Goal: Complete application form

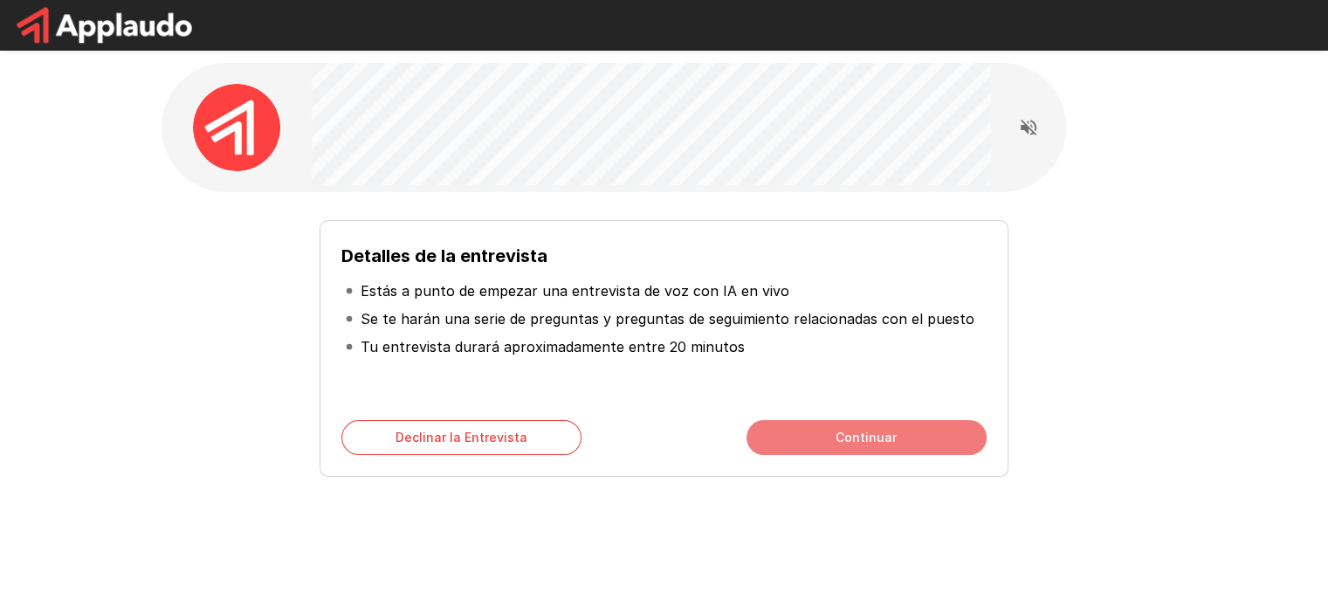
click at [857, 439] on button "Continuar" at bounding box center [866, 437] width 240 height 35
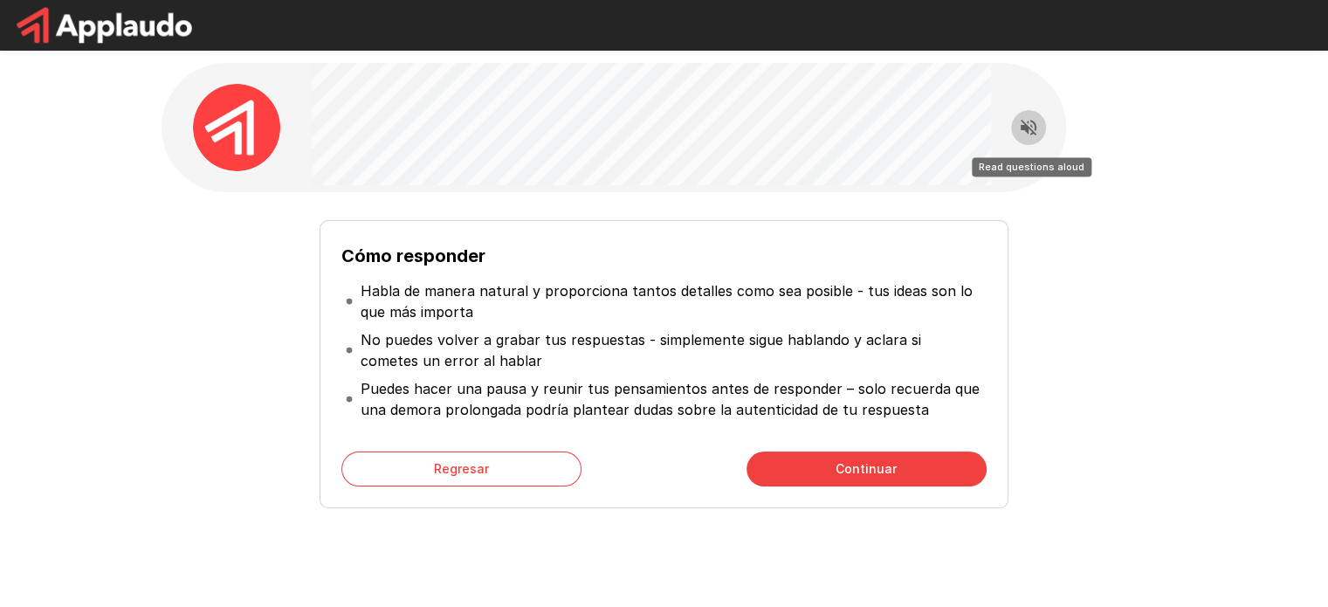
click at [1026, 121] on icon "Read questions aloud" at bounding box center [1028, 127] width 21 height 21
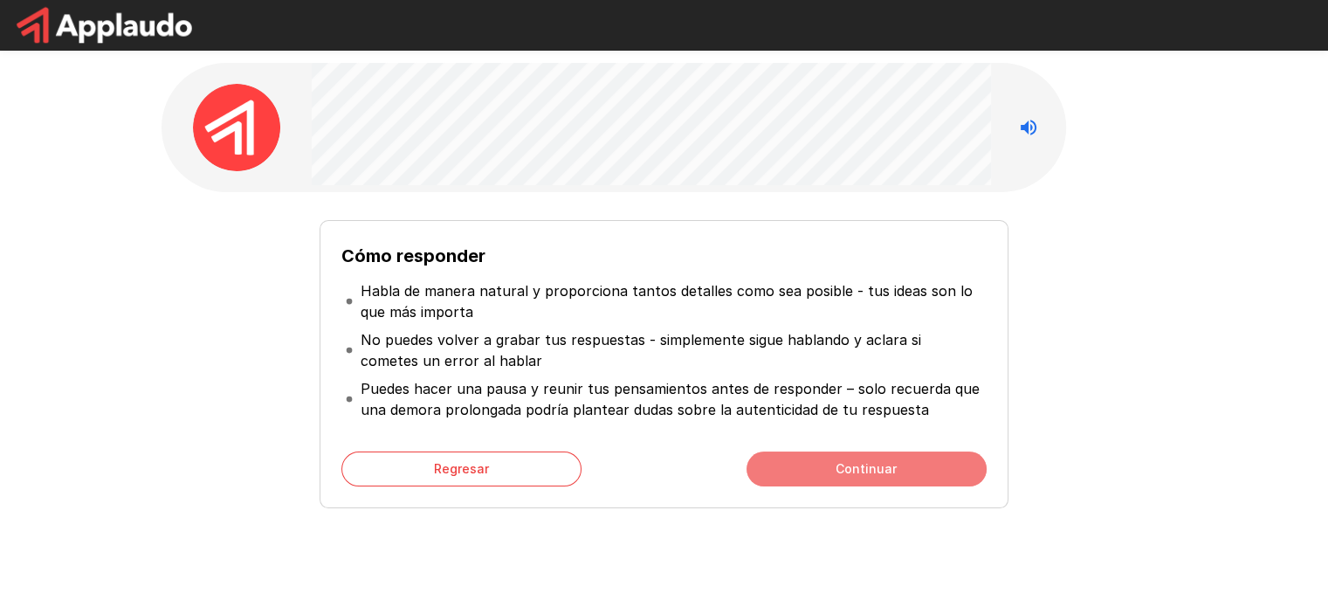
click at [921, 464] on button "Continuar" at bounding box center [866, 468] width 240 height 35
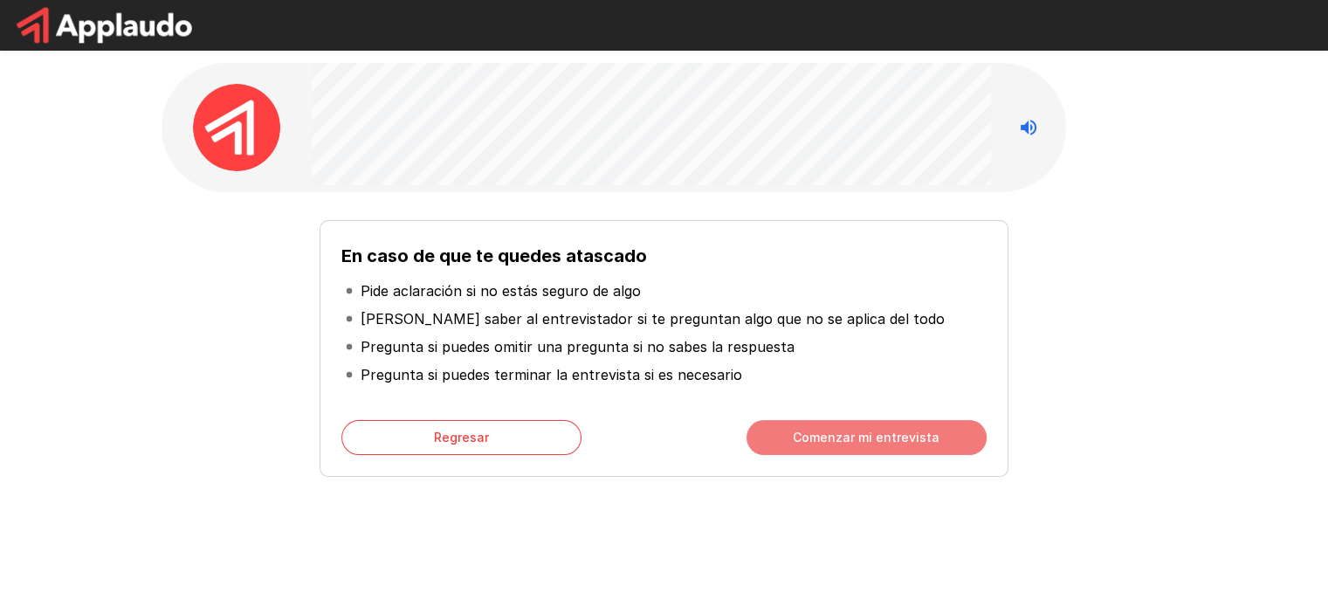
click at [908, 439] on button "Comenzar mi entrevista" at bounding box center [866, 437] width 240 height 35
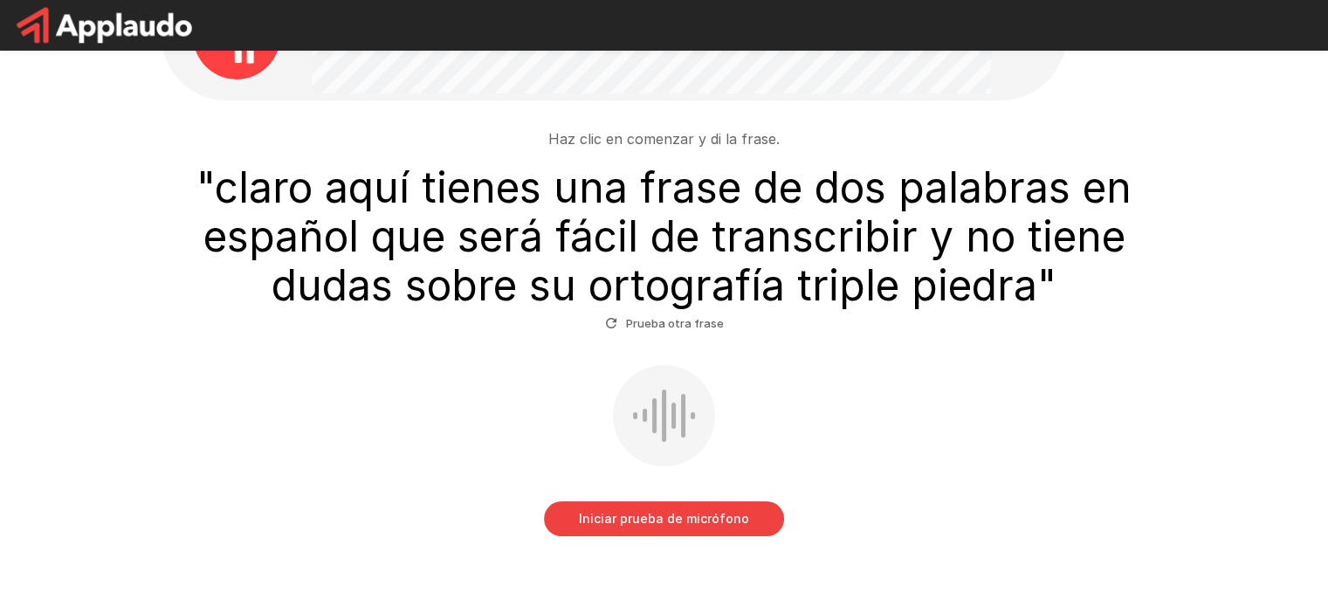
scroll to position [97, 0]
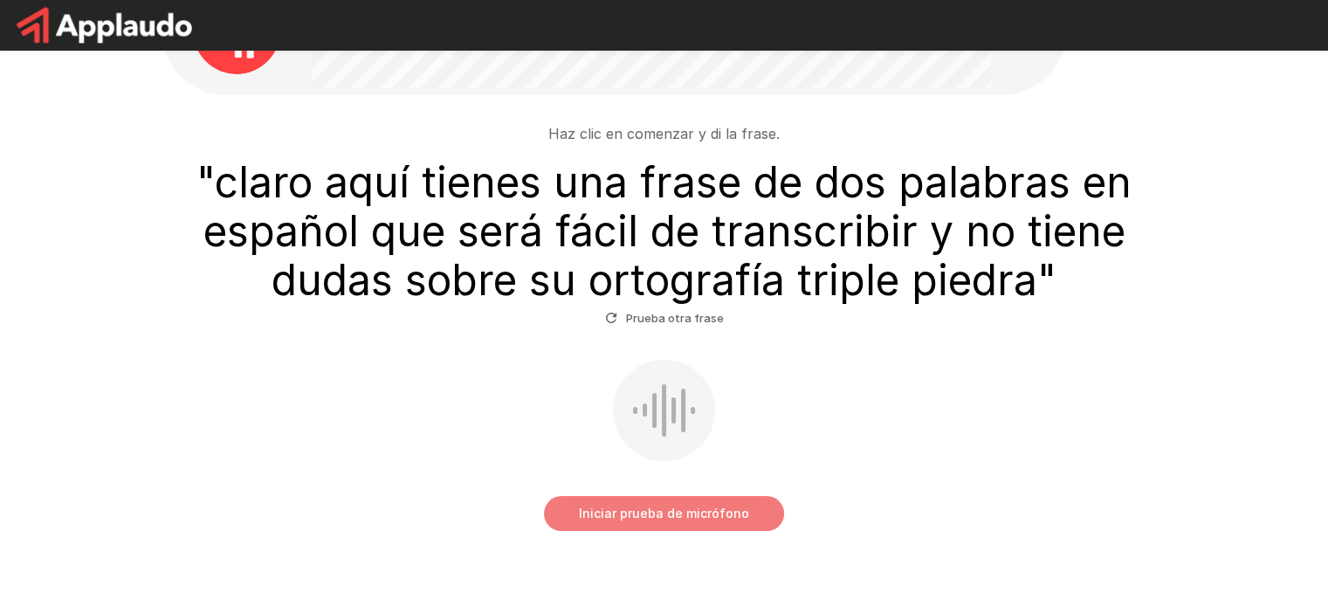
click at [722, 504] on button "Iniciar prueba de micrófono" at bounding box center [664, 513] width 240 height 35
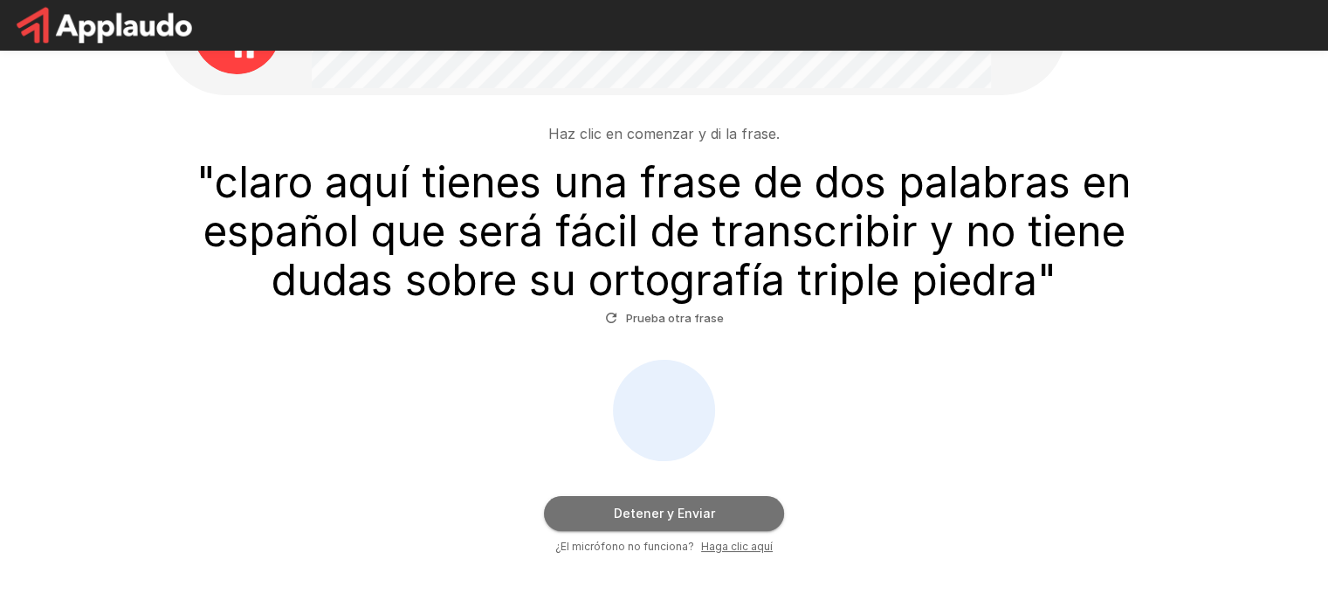
click at [650, 519] on button "Detener y Enviar" at bounding box center [664, 513] width 240 height 35
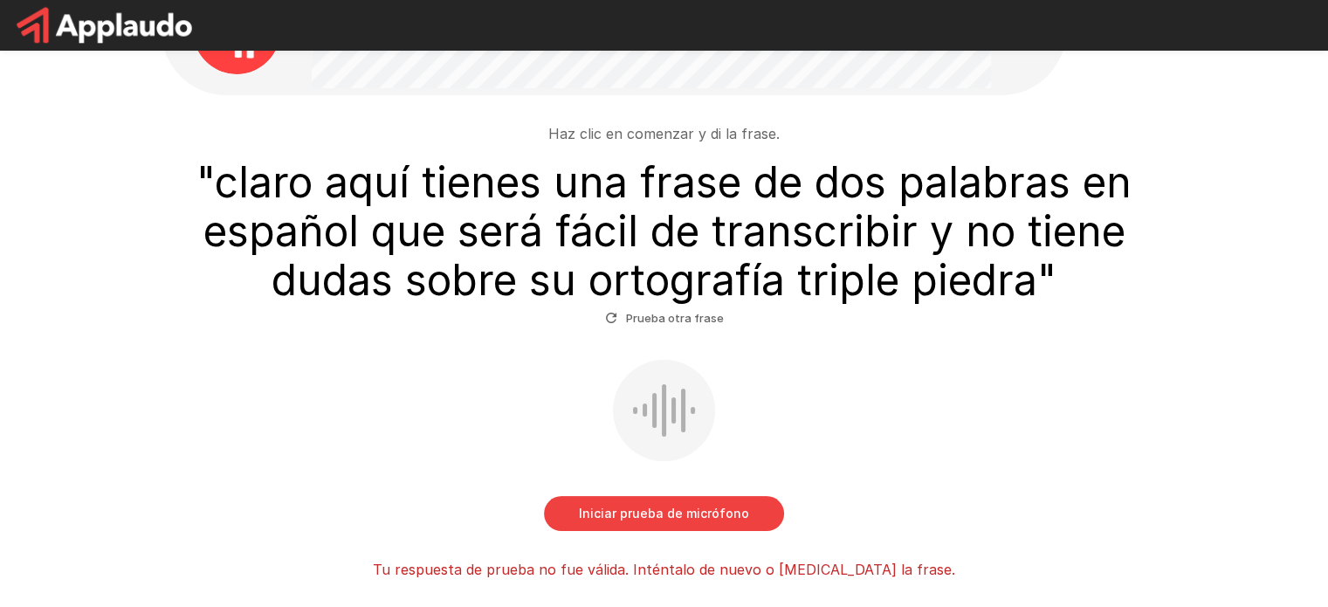
click at [650, 519] on button "Iniciar prueba de micrófono" at bounding box center [664, 513] width 240 height 35
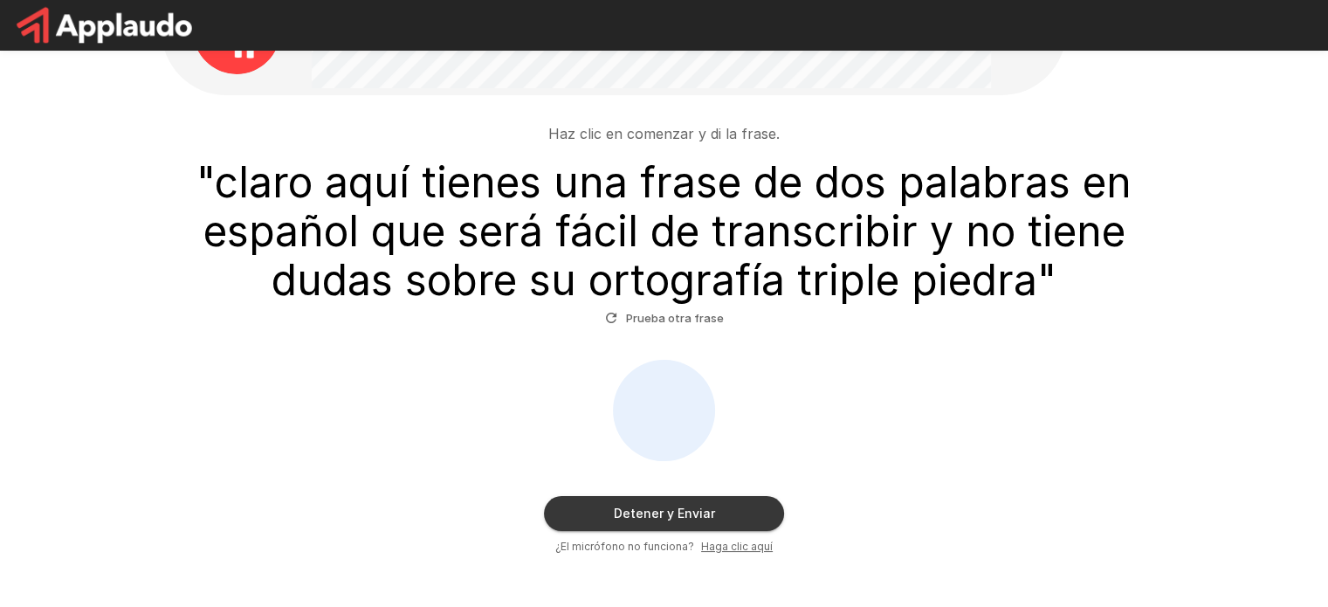
click at [650, 519] on button "Detener y Enviar" at bounding box center [664, 513] width 240 height 35
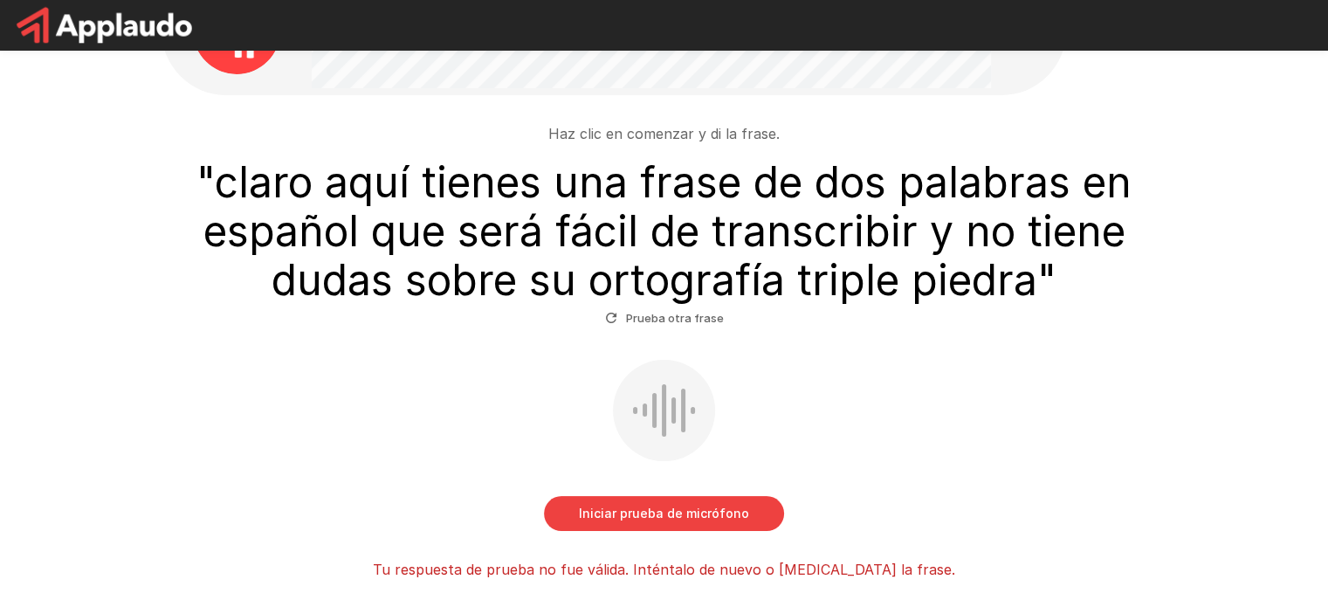
click at [663, 314] on button "Prueba otra frase" at bounding box center [663, 318] width 127 height 27
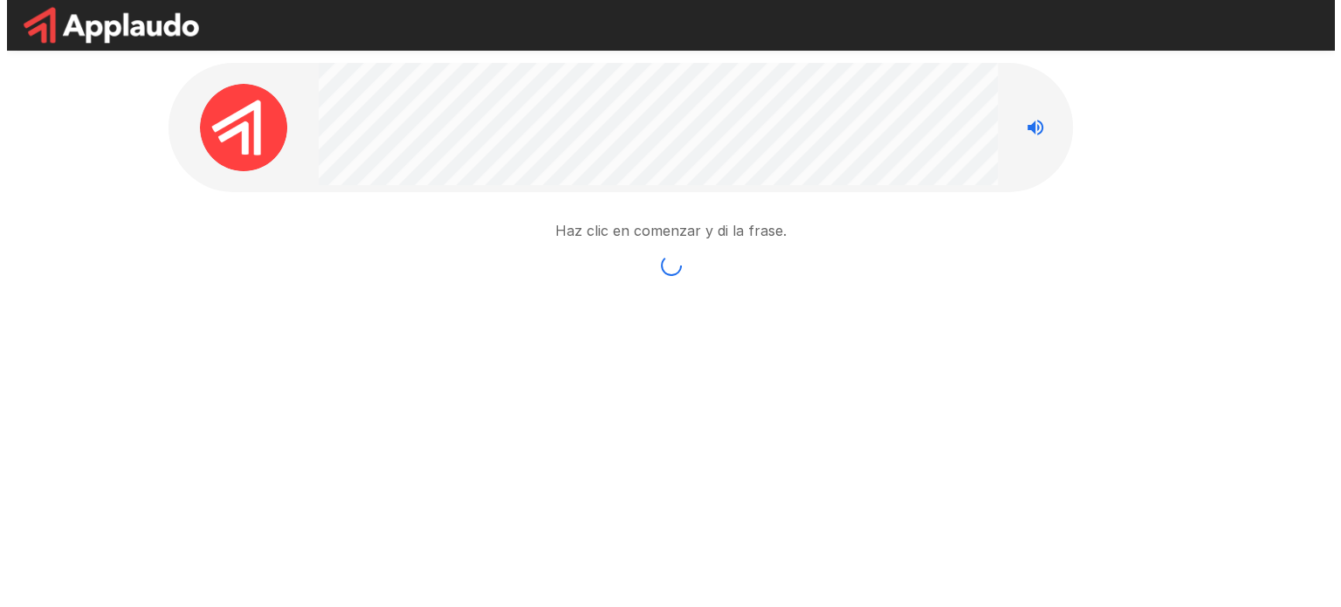
scroll to position [0, 0]
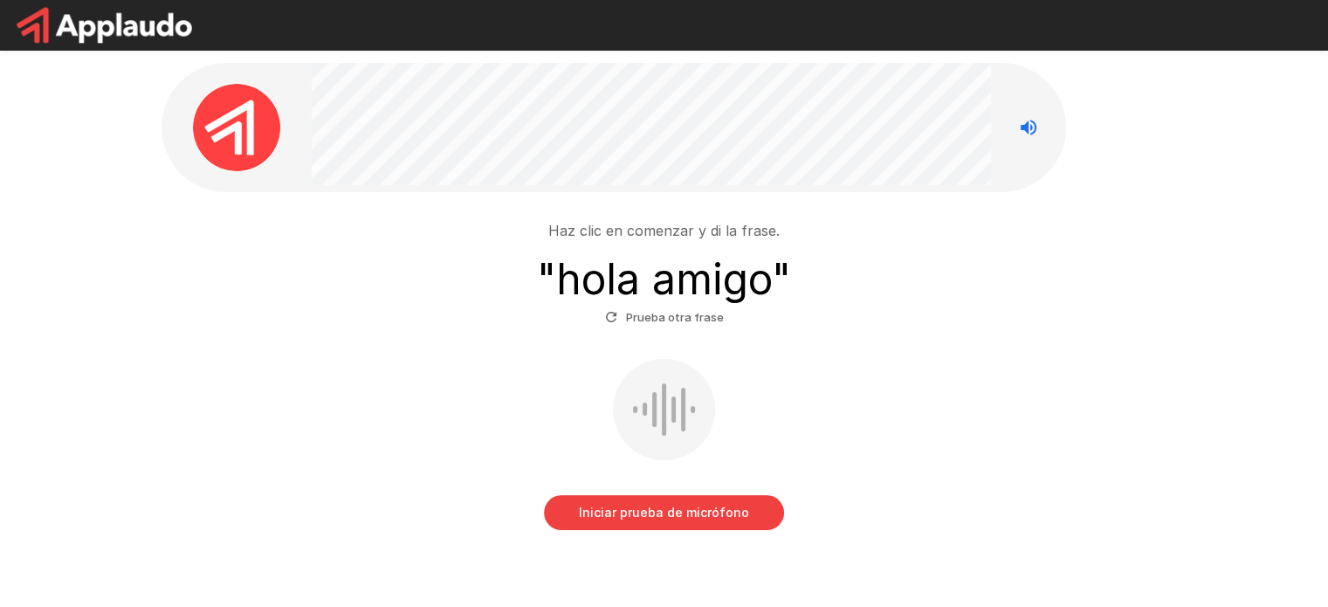
click at [664, 517] on button "Iniciar prueba de micrófono" at bounding box center [664, 512] width 240 height 35
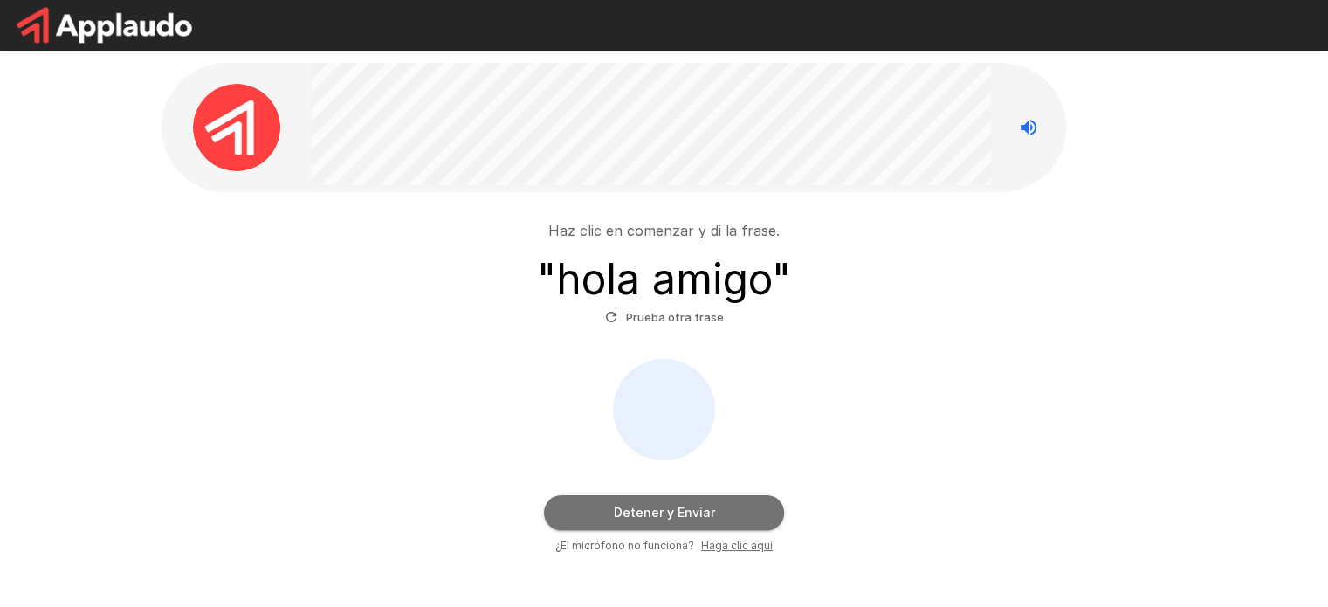
click at [664, 517] on button "Detener y Enviar" at bounding box center [664, 512] width 240 height 35
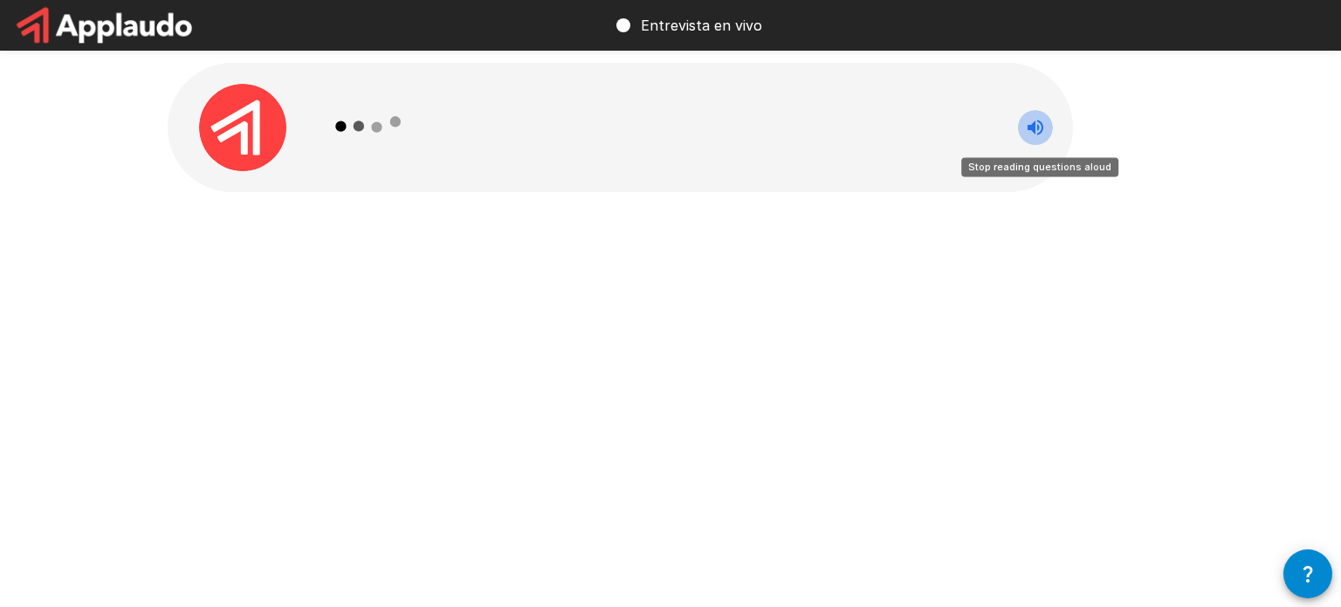
click at [1036, 124] on icon "Stop reading questions aloud" at bounding box center [1035, 127] width 21 height 21
click at [1036, 124] on icon "Read questions aloud" at bounding box center [1035, 127] width 21 height 21
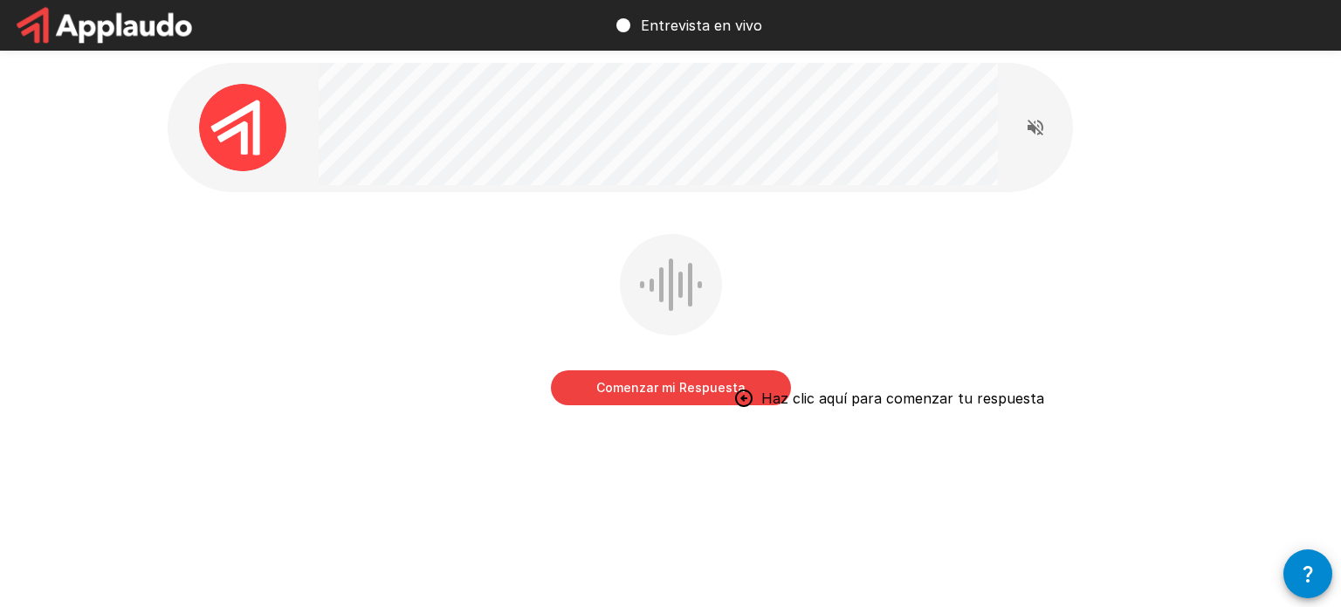
click at [689, 392] on button "Comenzar mi Respuesta" at bounding box center [671, 387] width 240 height 35
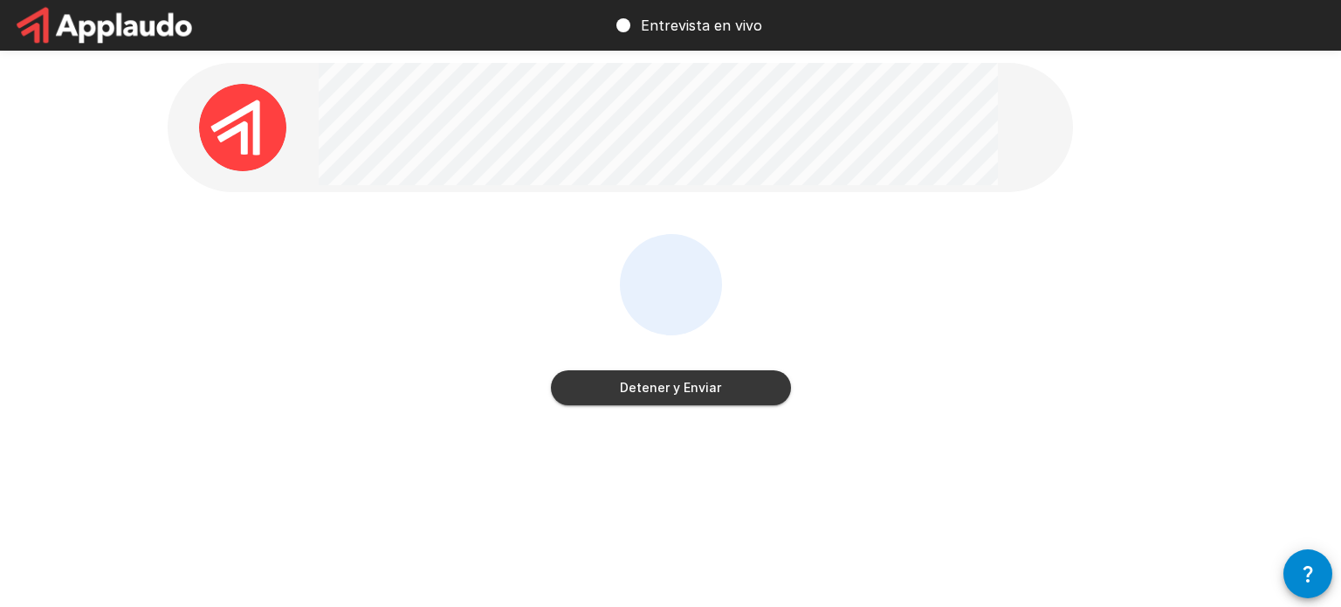
click at [689, 392] on button "Detener y Enviar" at bounding box center [671, 387] width 240 height 35
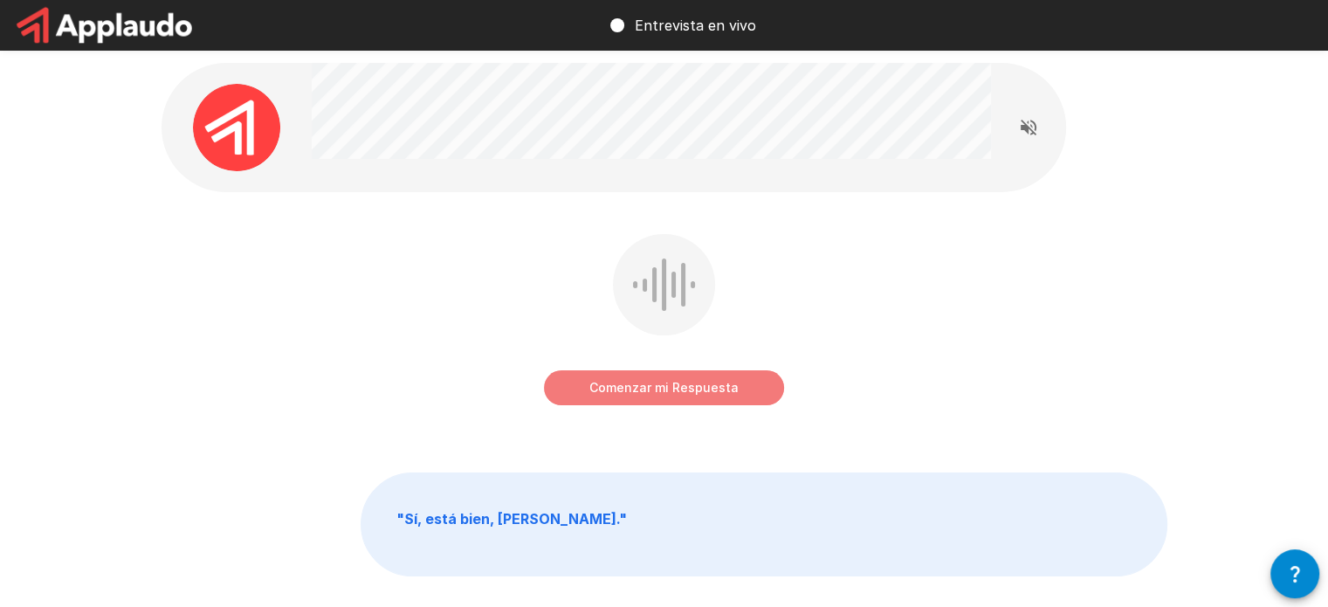
click at [689, 392] on button "Comenzar mi Respuesta" at bounding box center [664, 387] width 240 height 35
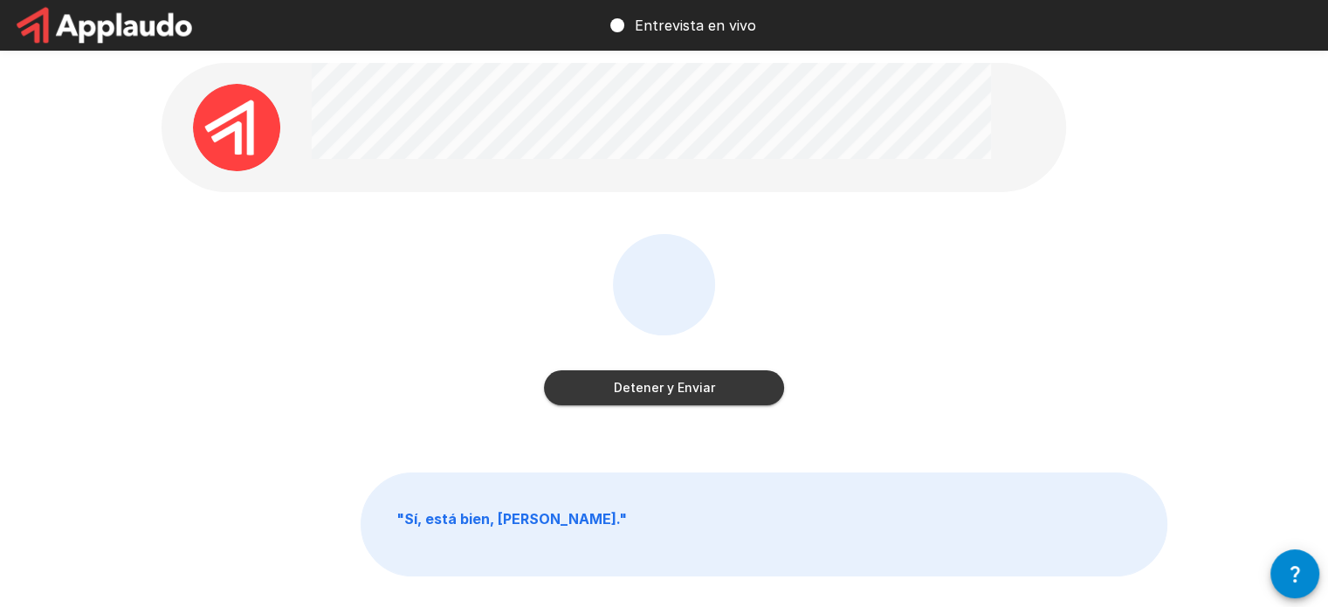
click at [689, 392] on button "Detener y Enviar" at bounding box center [664, 387] width 240 height 35
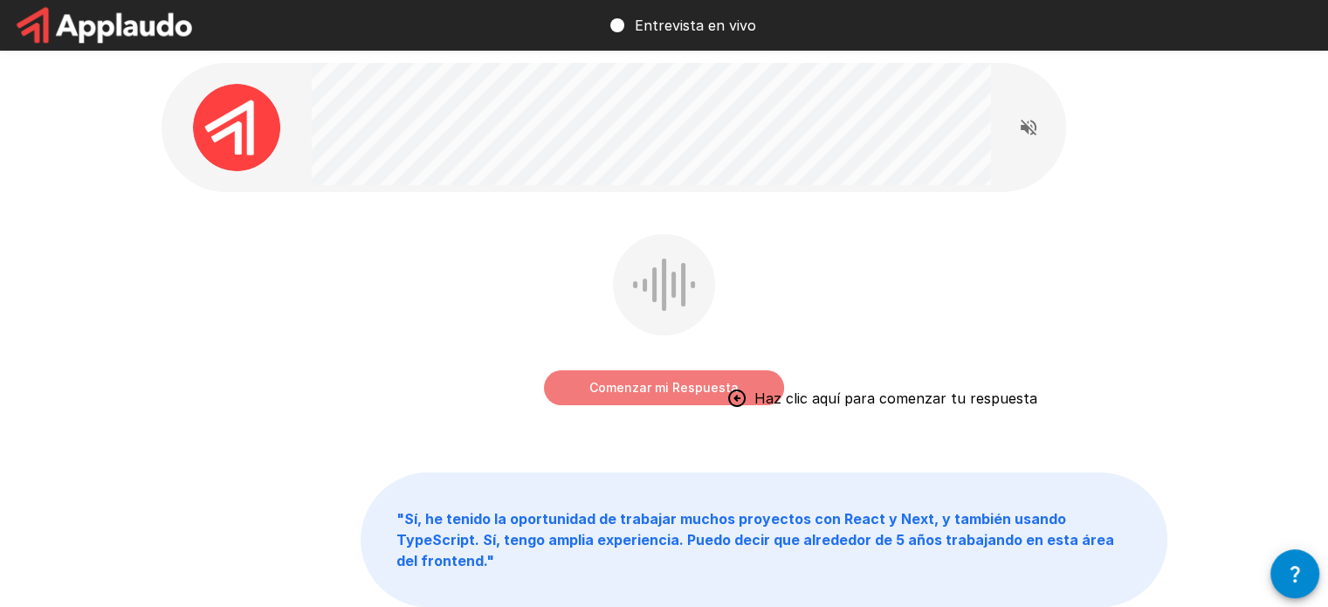
click at [689, 392] on button "Comenzar mi Respuesta" at bounding box center [664, 387] width 240 height 35
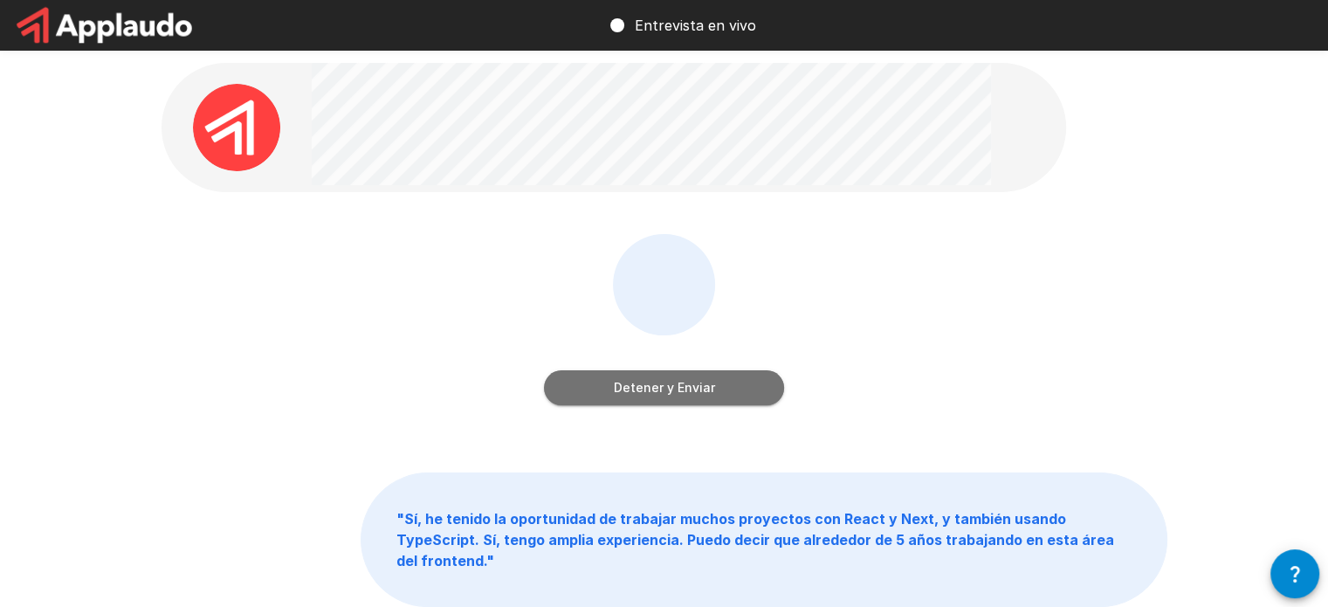
click at [689, 392] on button "Detener y Enviar" at bounding box center [664, 387] width 240 height 35
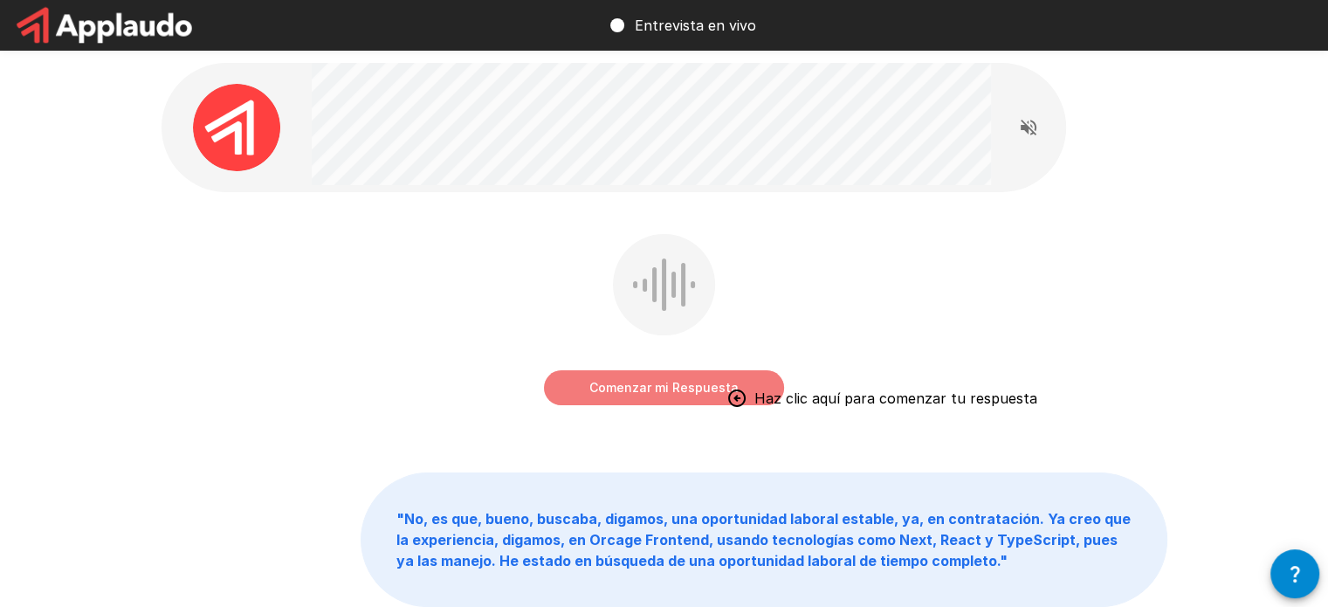
click at [689, 392] on button "Comenzar mi Respuesta" at bounding box center [664, 387] width 240 height 35
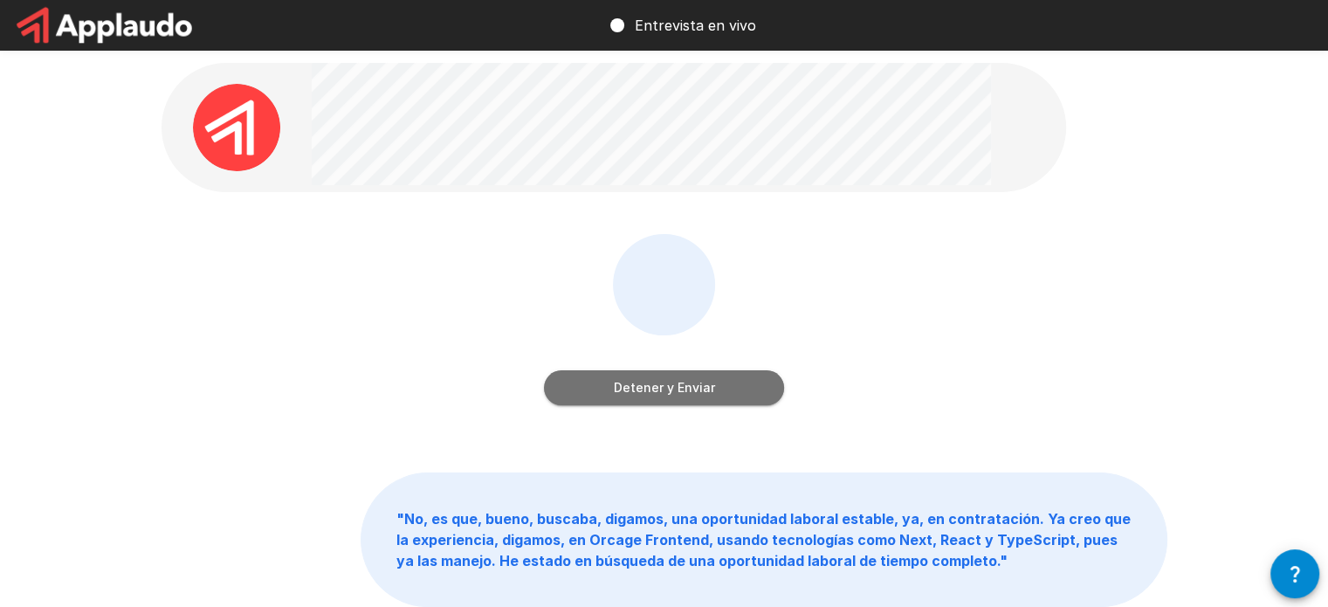
click at [689, 392] on button "Detener y Enviar" at bounding box center [664, 387] width 240 height 35
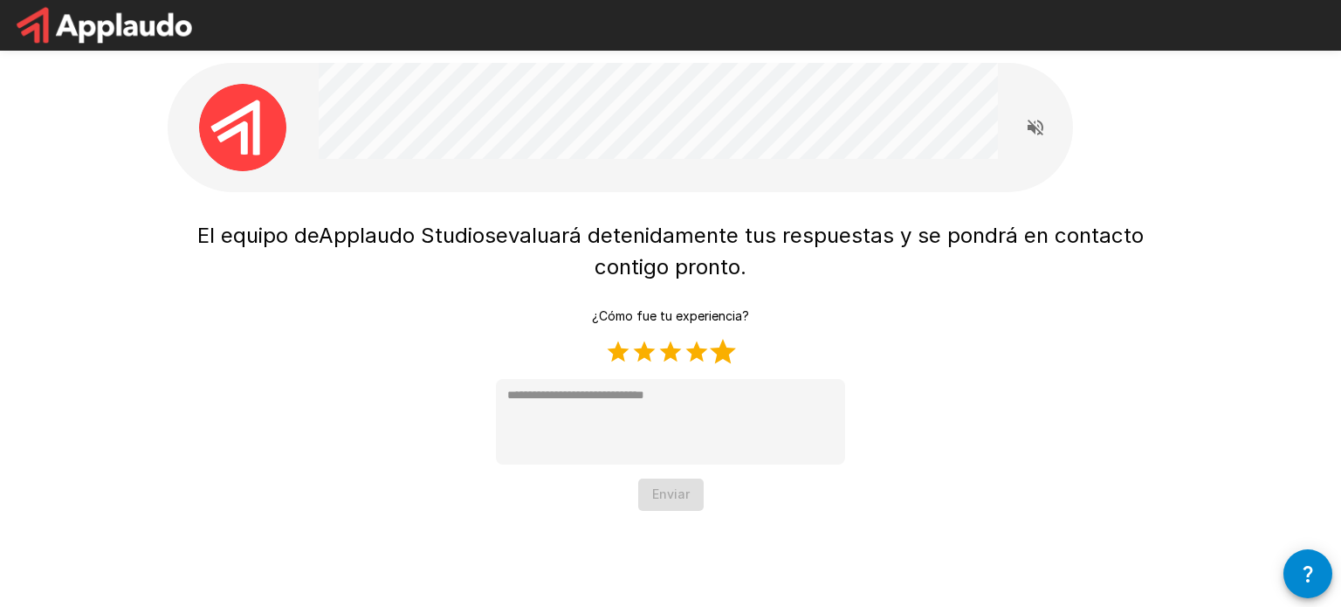
click at [713, 355] on label "5 Stars" at bounding box center [723, 352] width 26 height 26
type textarea "*"
click at [684, 493] on button "Enviar" at bounding box center [670, 494] width 65 height 32
